Goal: Information Seeking & Learning: Check status

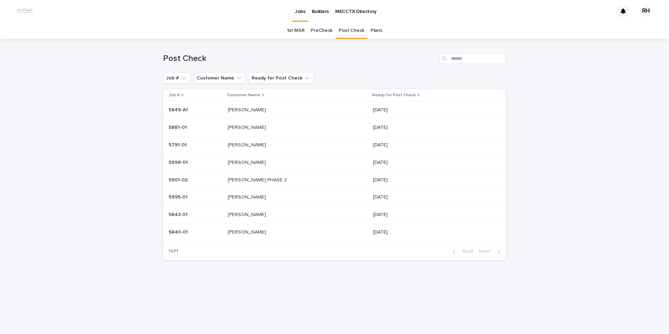
click at [242, 111] on p "[PERSON_NAME]" at bounding box center [248, 109] width 40 height 7
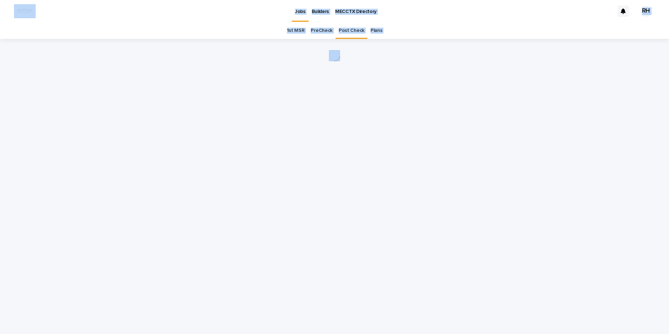
click at [284, 73] on div "Loading... Saving… Loading... Saving…" at bounding box center [334, 177] width 350 height 277
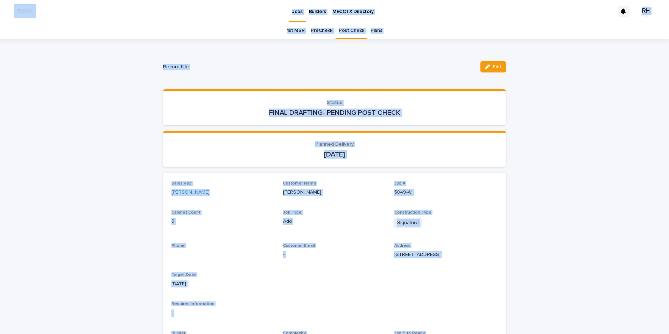
click at [246, 108] on p "FINAL DRAFTING- PENDING POST CHECK" at bounding box center [334, 112] width 326 height 8
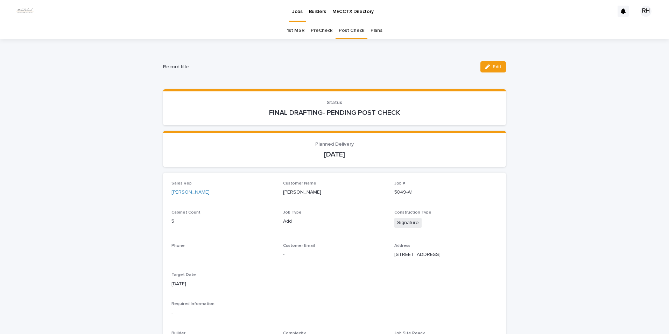
click at [239, 149] on div "[DATE]" at bounding box center [334, 154] width 326 height 10
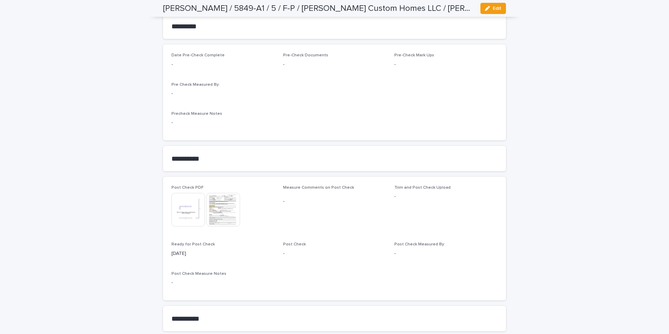
scroll to position [550, 0]
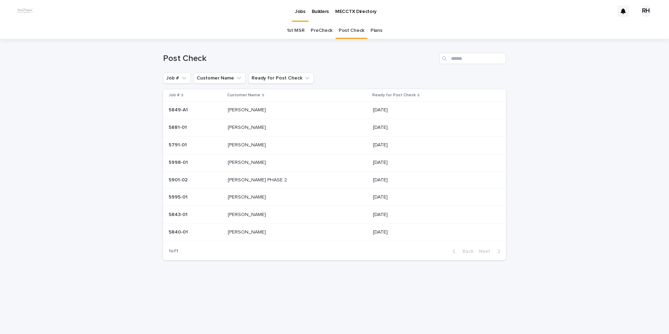
click at [247, 163] on p "[PERSON_NAME]" at bounding box center [248, 161] width 40 height 7
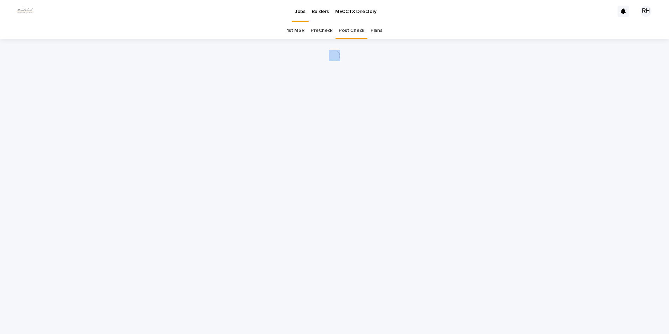
click at [247, 163] on div "Loading... Saving… Loading... Saving…" at bounding box center [334, 177] width 350 height 277
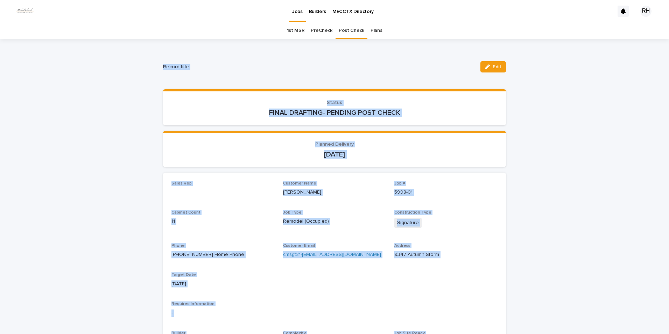
click at [251, 103] on p "Status" at bounding box center [334, 103] width 326 height 6
drag, startPoint x: 239, startPoint y: 118, endPoint x: 236, endPoint y: 121, distance: 3.8
click at [238, 119] on section "Status FINAL DRAFTING- PENDING POST CHECK" at bounding box center [334, 107] width 343 height 36
click at [233, 137] on section "Planned Delivery [DATE]" at bounding box center [334, 149] width 343 height 36
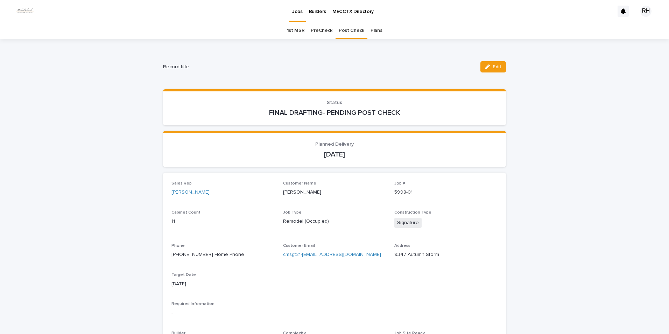
click at [236, 121] on section "Status FINAL DRAFTING- PENDING POST CHECK" at bounding box center [334, 107] width 343 height 36
click at [230, 111] on p "FINAL DRAFTING- PENDING POST CHECK" at bounding box center [334, 112] width 326 height 8
click at [224, 121] on div "Loading... Saving… Status FINAL DRAFTING- PENDING POST CHECK" at bounding box center [334, 110] width 343 height 42
click at [224, 120] on section "Status FINAL DRAFTING- PENDING POST CHECK" at bounding box center [334, 107] width 343 height 36
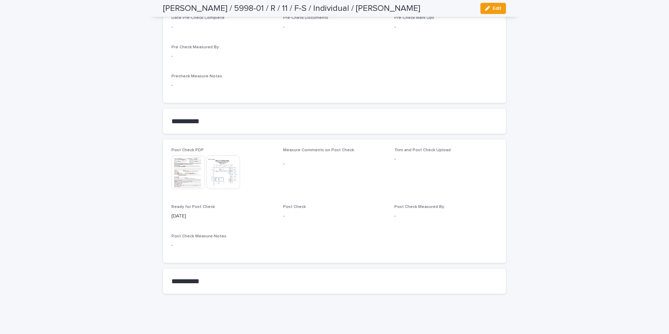
scroll to position [550, 0]
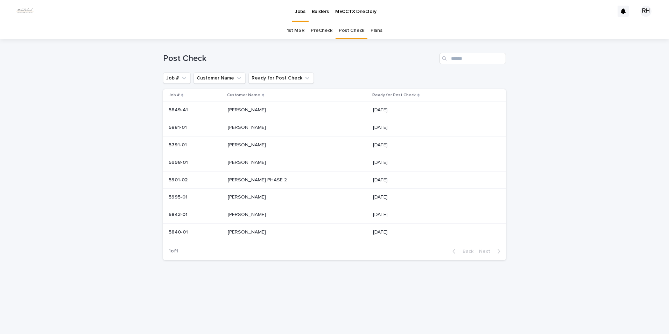
click at [246, 213] on p "[PERSON_NAME]" at bounding box center [248, 213] width 40 height 7
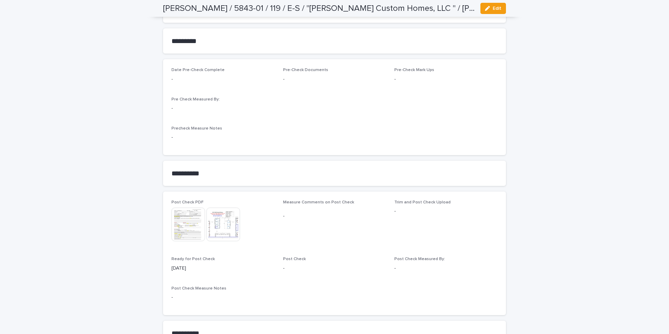
scroll to position [550, 0]
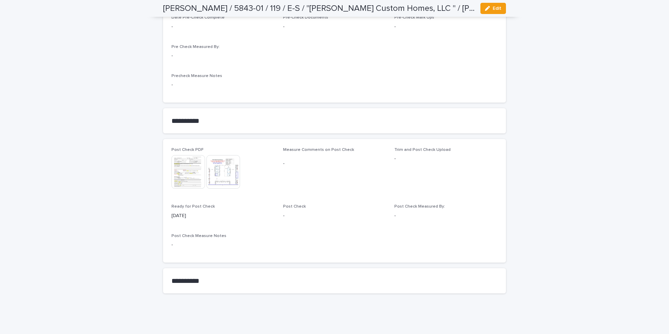
click at [182, 172] on img at bounding box center [188, 172] width 34 height 34
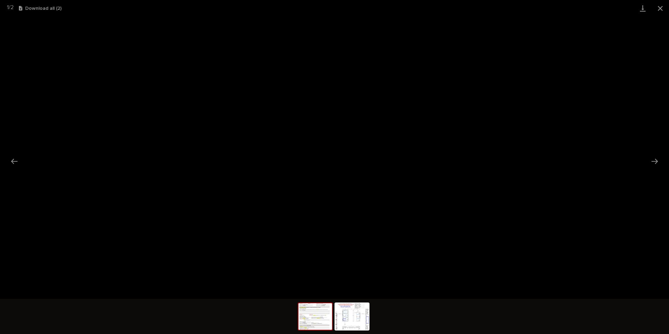
click at [660, 8] on button "Close gallery" at bounding box center [659, 8] width 17 height 16
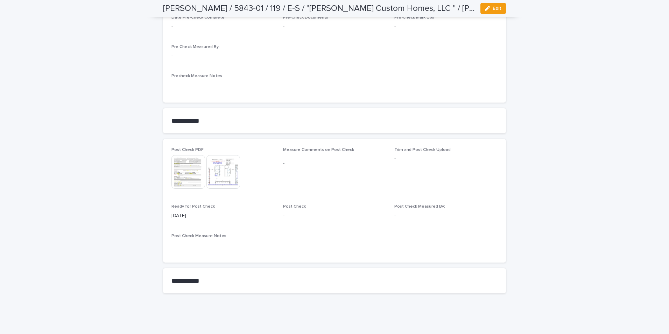
click at [223, 171] on img at bounding box center [223, 172] width 34 height 34
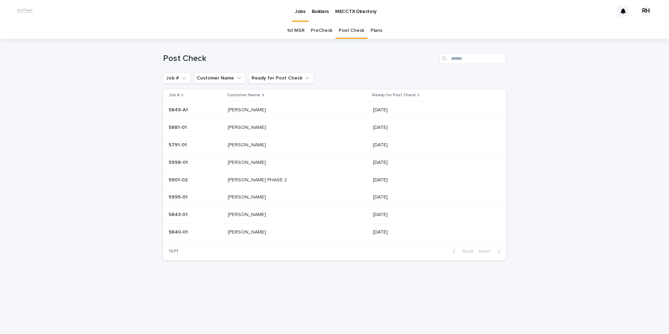
click at [245, 214] on p "[PERSON_NAME]" at bounding box center [248, 213] width 40 height 7
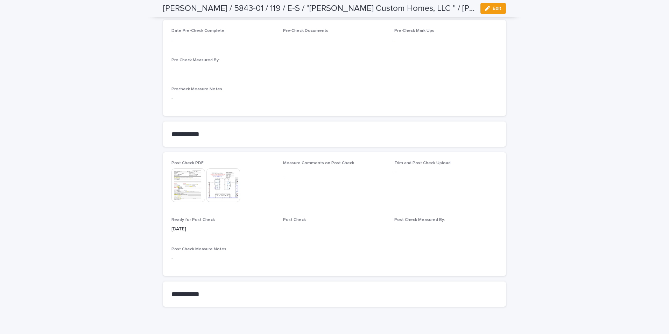
scroll to position [550, 0]
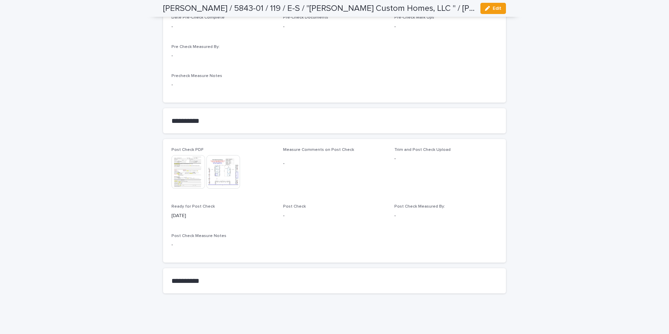
click at [191, 177] on img at bounding box center [188, 172] width 34 height 34
